Goal: Task Accomplishment & Management: Manage account settings

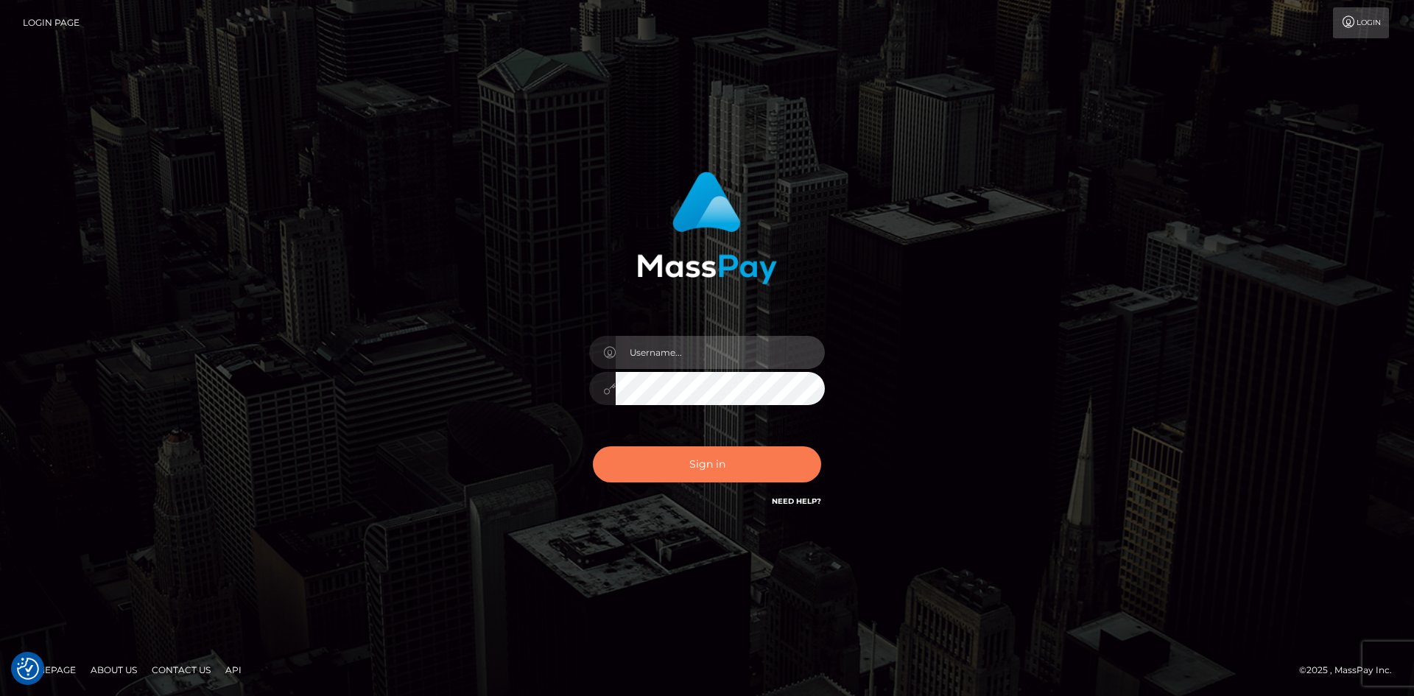
type input "Amy.Springer2"
click at [717, 456] on button "Sign in" at bounding box center [707, 464] width 228 height 36
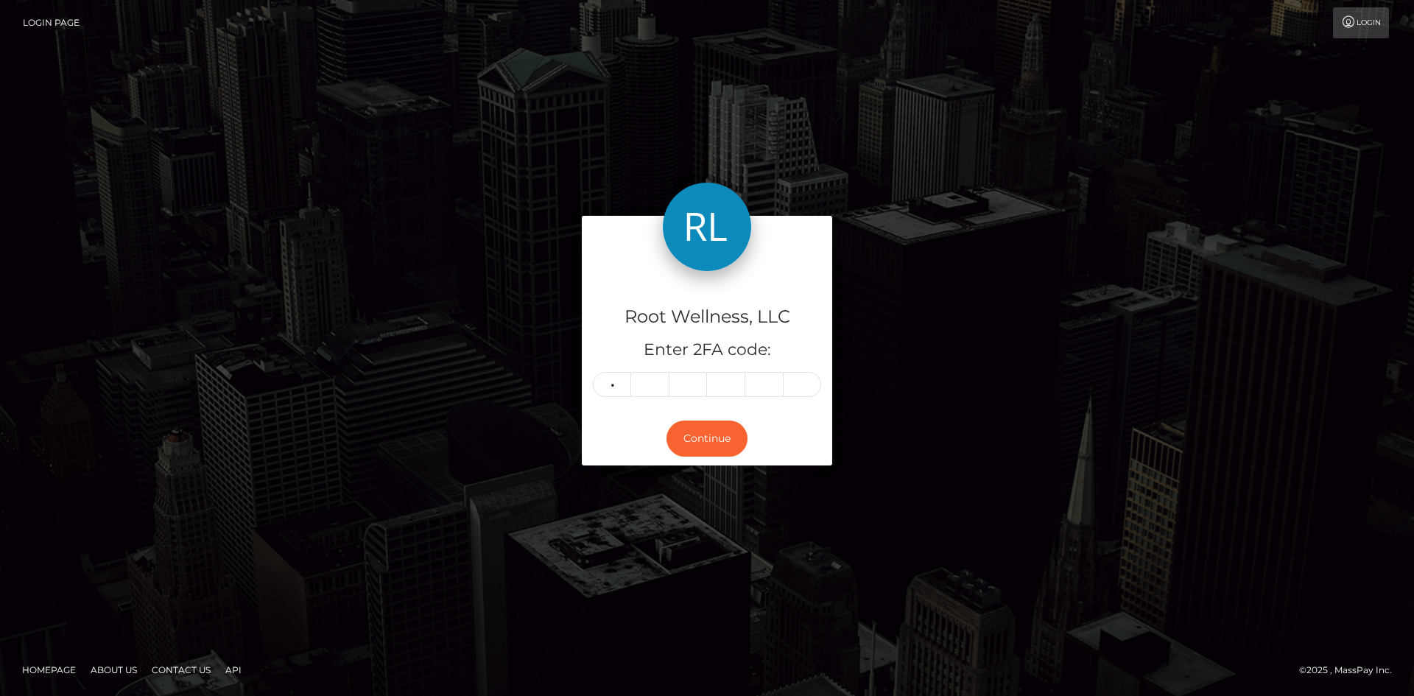
type input "8"
type input "3"
type input "1"
type input "6"
type input "8"
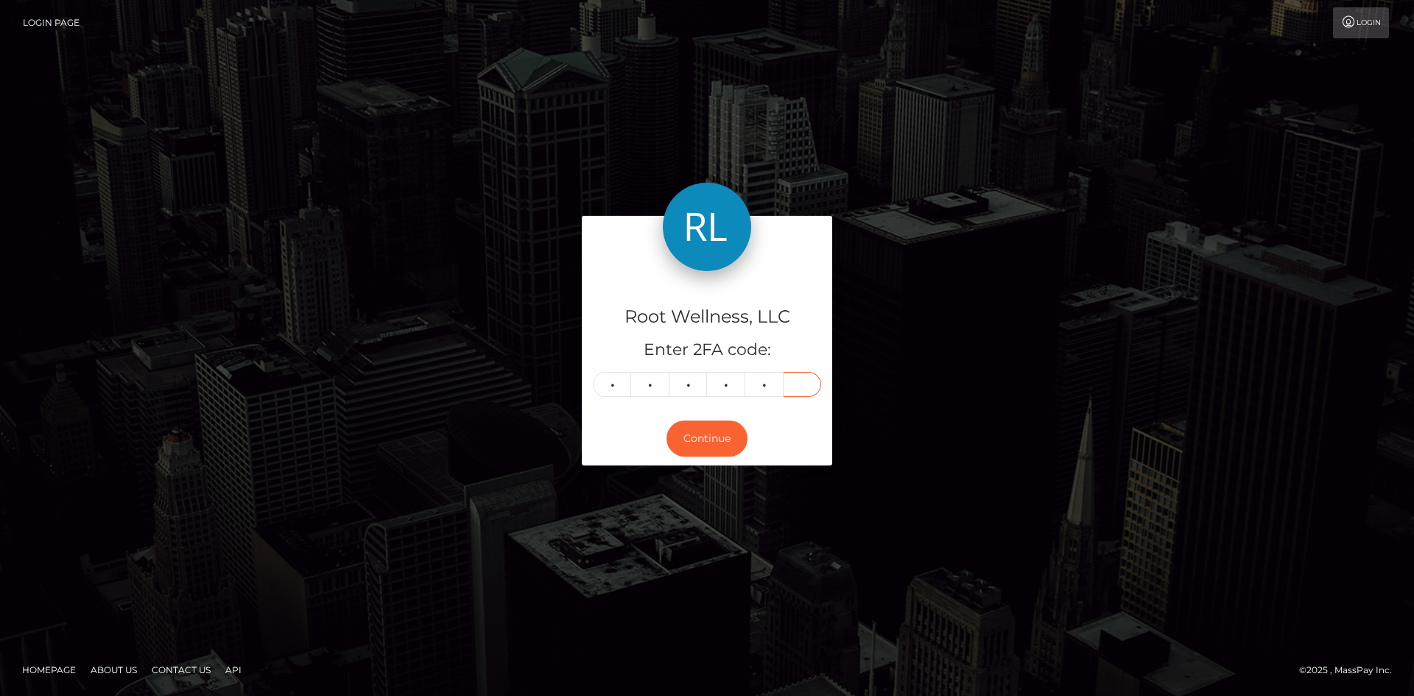
type input "3"
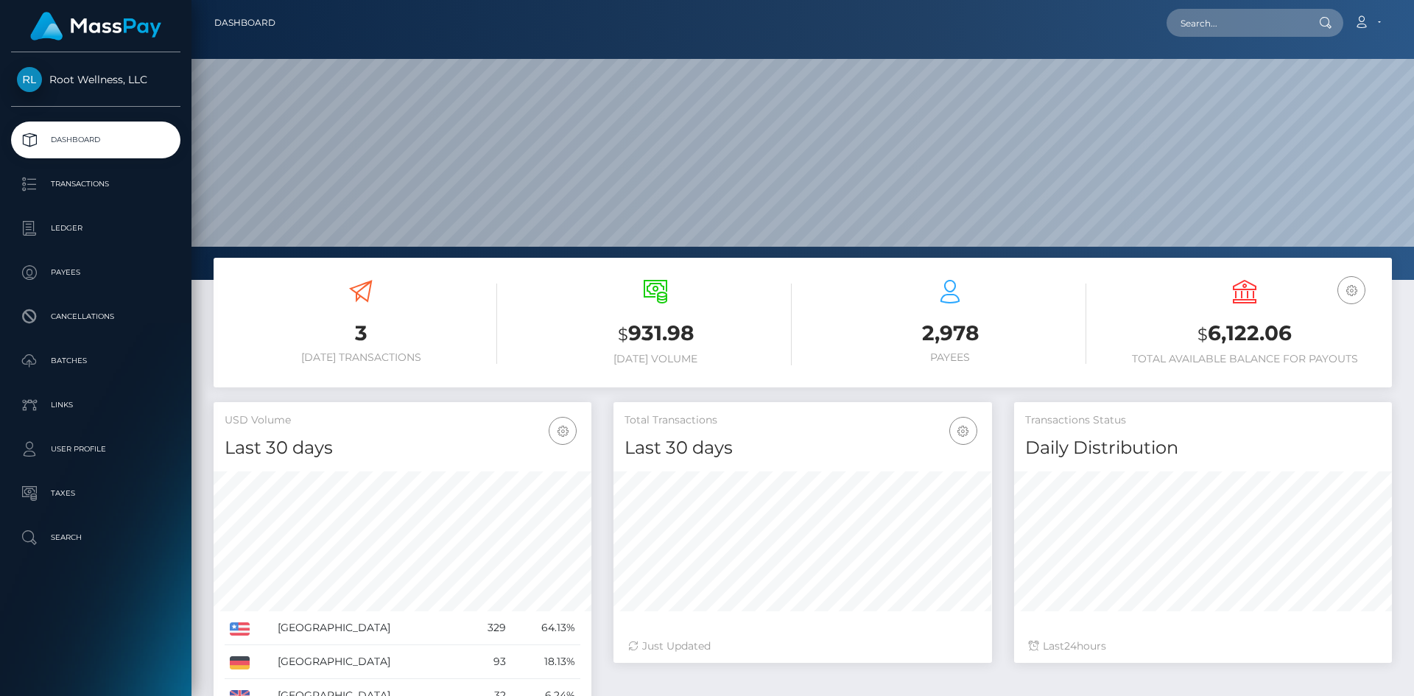
scroll to position [261, 379]
click at [71, 351] on p "Batches" at bounding box center [96, 361] width 158 height 22
